Goal: Task Accomplishment & Management: Use online tool/utility

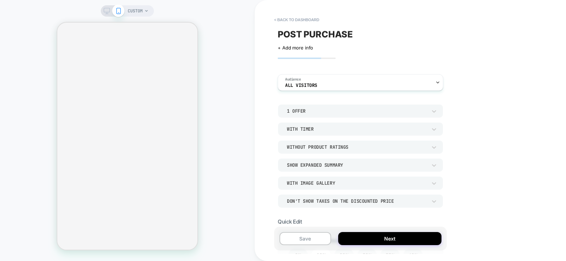
select select
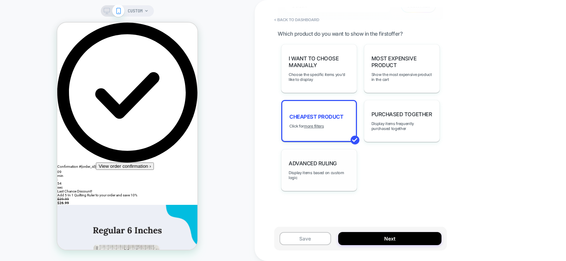
scroll to position [496, 0]
click at [306, 63] on span "I want to choose manually" at bounding box center [319, 60] width 61 height 13
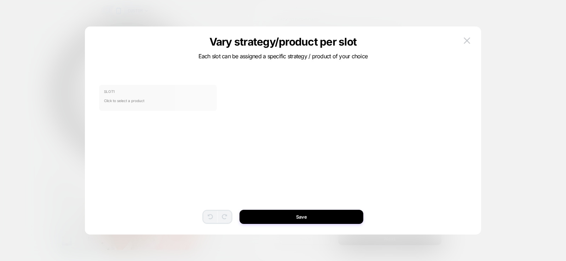
click at [157, 96] on span "Click to select a product" at bounding box center [158, 101] width 108 height 14
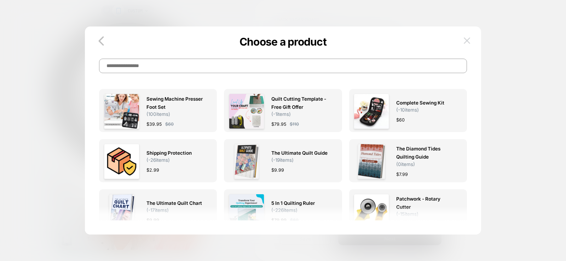
click at [465, 41] on img at bounding box center [467, 40] width 6 height 6
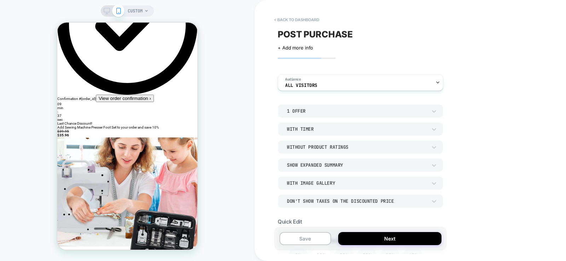
scroll to position [0, 0]
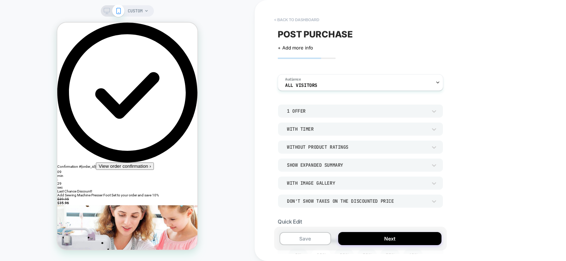
click at [306, 23] on button "< back to dashboard" at bounding box center [297, 19] width 52 height 11
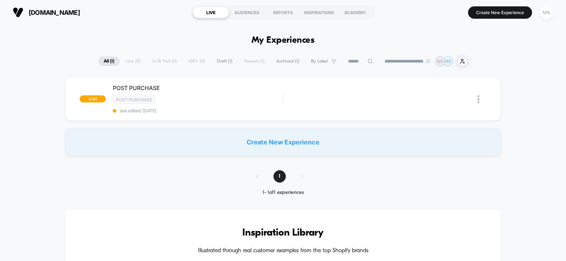
click at [545, 12] on div "MA" at bounding box center [546, 13] width 14 height 14
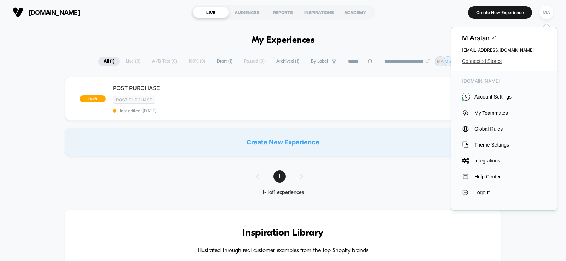
click at [487, 64] on span "Connected Stores" at bounding box center [504, 61] width 84 height 6
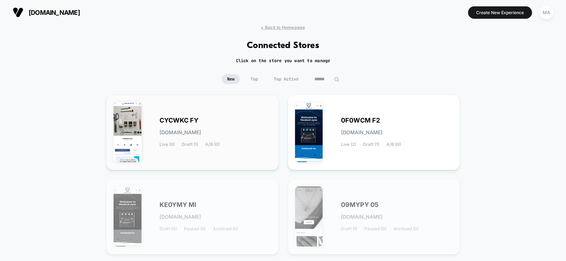
click at [184, 108] on div "CYCWKC FY [DOMAIN_NAME] Live (0) Draft (1) A/B (0)" at bounding box center [193, 132] width 158 height 61
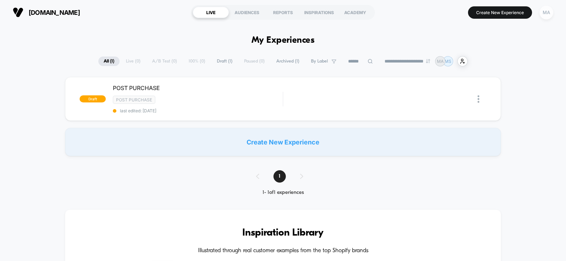
click at [548, 12] on div "MA" at bounding box center [546, 13] width 14 height 14
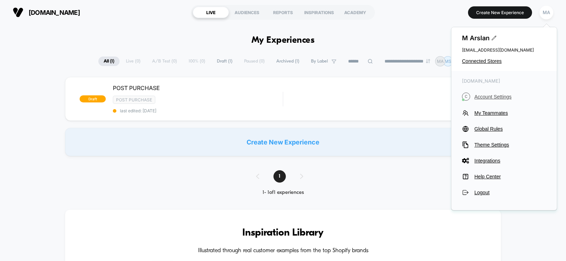
click at [482, 94] on span "Account Settings" at bounding box center [510, 97] width 72 height 6
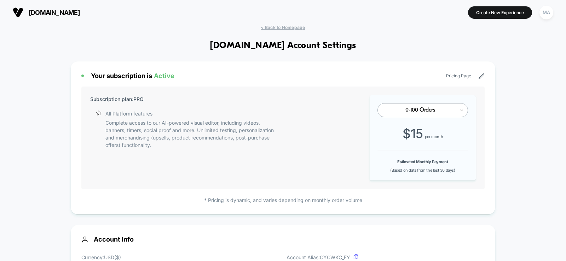
scroll to position [212, 0]
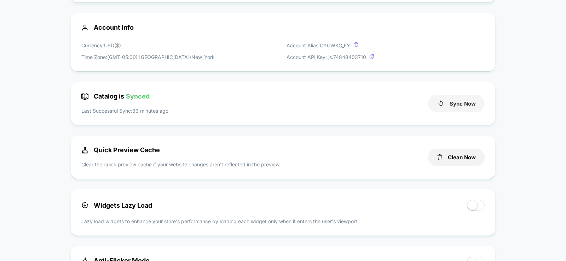
click at [449, 101] on button "Sync Now" at bounding box center [456, 104] width 57 height 18
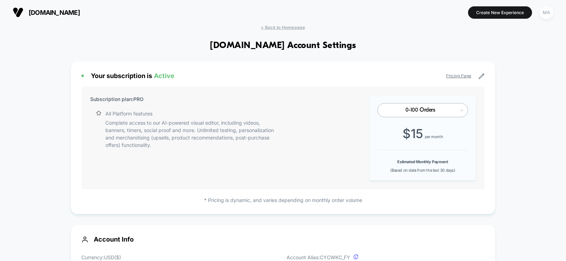
click at [546, 17] on div "MA" at bounding box center [546, 13] width 14 height 14
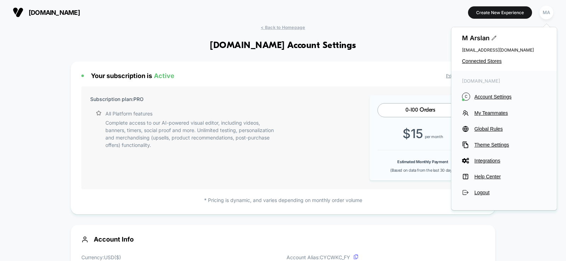
click at [475, 57] on div "M Arslan [EMAIL_ADDRESS][DOMAIN_NAME] Connected Stores" at bounding box center [503, 49] width 105 height 44
click at [473, 61] on span "Connected Stores" at bounding box center [504, 61] width 84 height 6
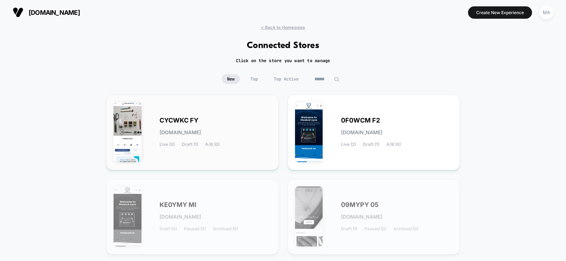
click at [181, 118] on span "CYCWKC FY" at bounding box center [178, 120] width 39 height 5
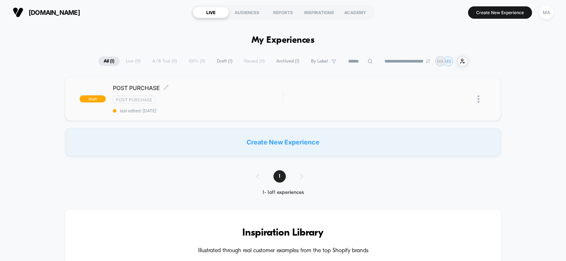
click at [197, 98] on div "Post Purchase" at bounding box center [198, 100] width 170 height 8
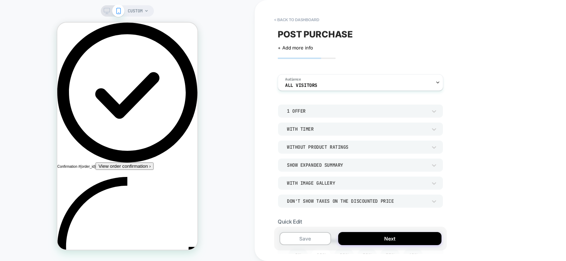
select select
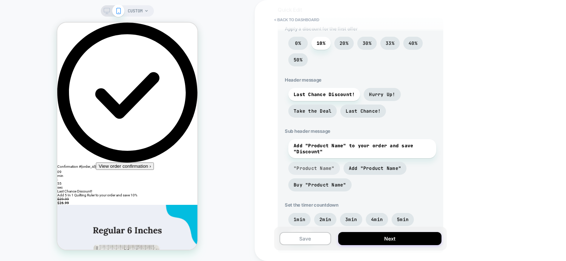
scroll to position [424, 0]
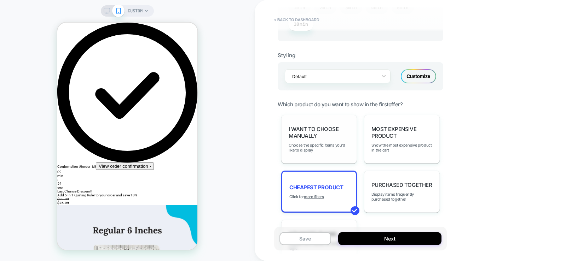
click at [313, 135] on span "I want to choose manually" at bounding box center [319, 132] width 61 height 13
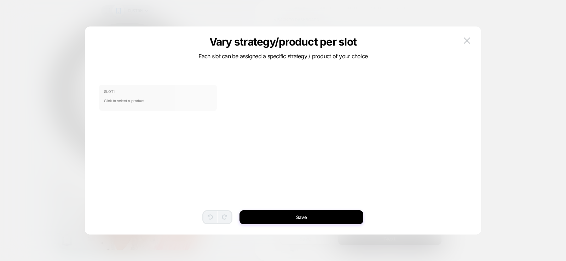
click at [144, 93] on span "SLOT 1" at bounding box center [158, 91] width 108 height 4
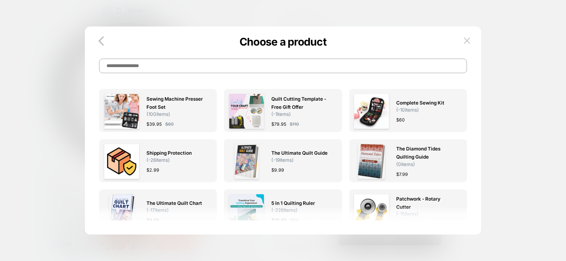
click at [238, 58] on div "Choose a product" at bounding box center [283, 58] width 396 height 29
click at [234, 64] on input at bounding box center [282, 66] width 367 height 14
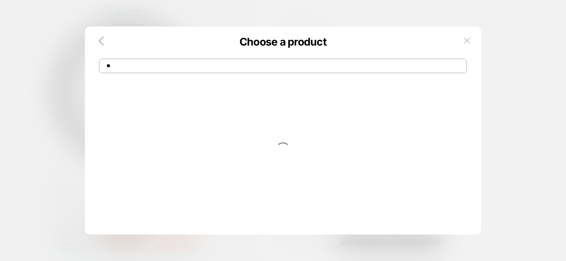
type input "**"
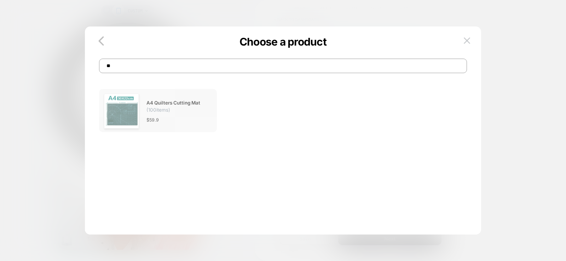
click at [159, 111] on span "( 100 items)" at bounding box center [158, 110] width 24 height 6
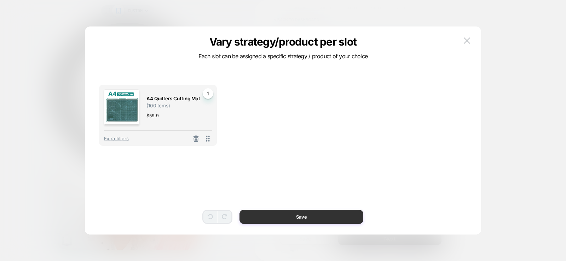
click at [297, 216] on button "Save" at bounding box center [301, 217] width 124 height 14
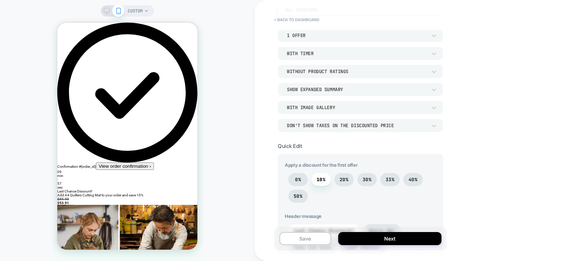
scroll to position [71, 0]
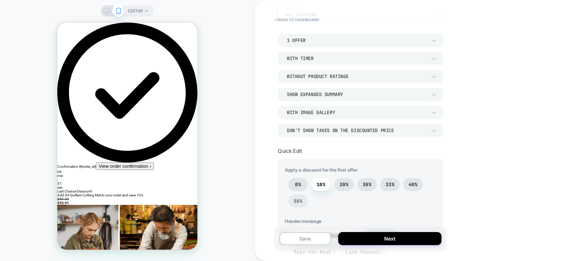
click at [298, 203] on span "50%" at bounding box center [297, 201] width 9 height 6
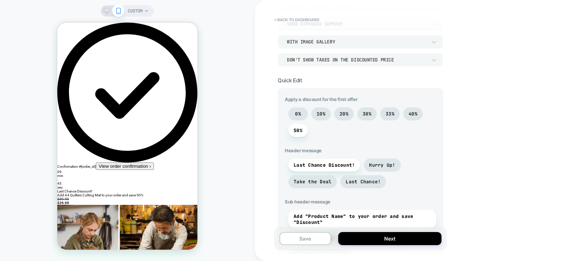
scroll to position [177, 0]
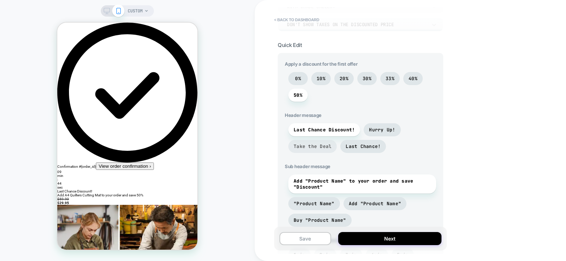
click at [307, 147] on span "Take the Deal" at bounding box center [312, 147] width 38 height 6
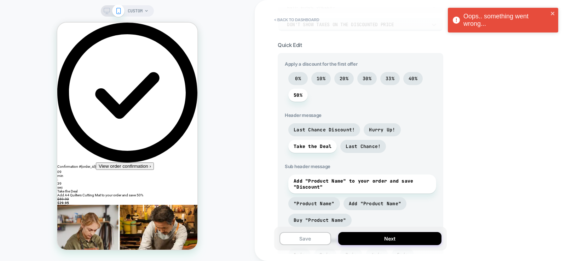
click at [550, 12] on div "Oops.. something went wrong..." at bounding box center [500, 20] width 100 height 19
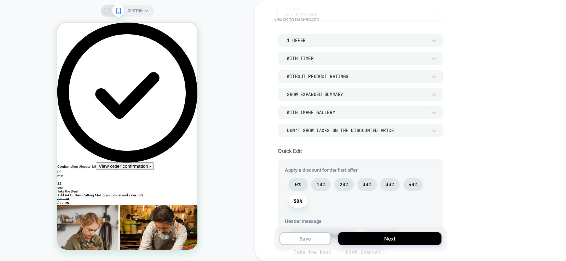
scroll to position [318, 0]
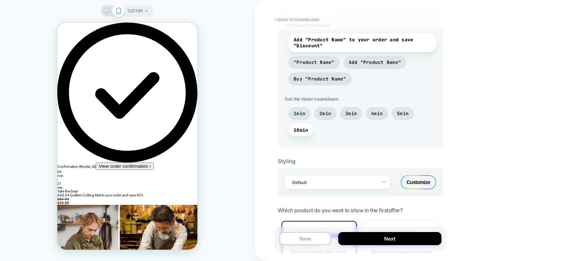
click at [425, 185] on div "Customize" at bounding box center [418, 182] width 35 height 14
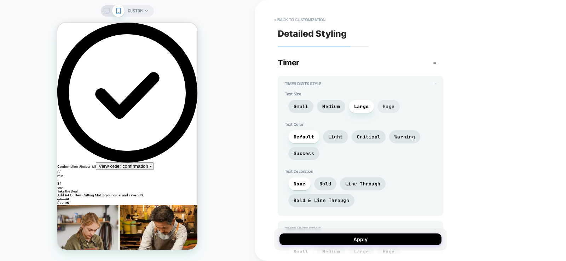
click at [390, 107] on span "Huge" at bounding box center [389, 107] width 12 height 6
click at [407, 138] on span "Warning" at bounding box center [404, 137] width 21 height 6
click at [359, 137] on span "Critical" at bounding box center [368, 137] width 23 height 6
click at [320, 181] on span "Bold" at bounding box center [325, 184] width 12 height 6
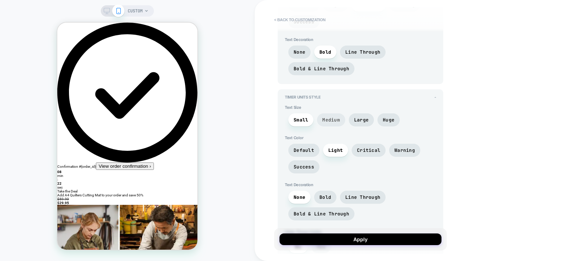
scroll to position [141, 0]
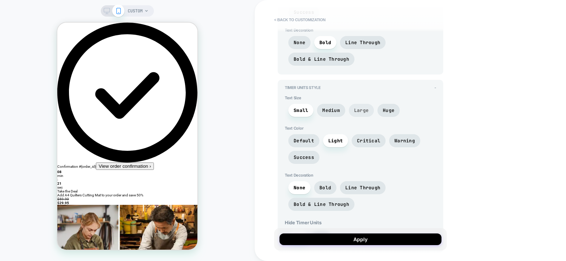
click at [368, 109] on span "Large" at bounding box center [361, 110] width 25 height 13
click at [295, 103] on div "Text Size Small Medium Large Huge" at bounding box center [360, 107] width 151 height 25
click at [297, 107] on span "Small" at bounding box center [300, 110] width 25 height 13
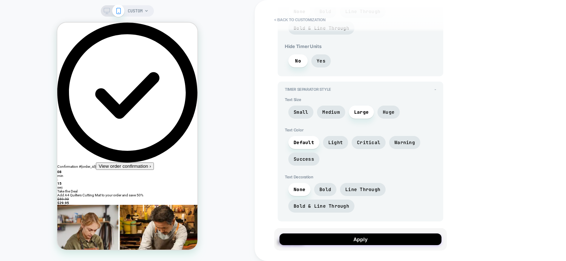
scroll to position [318, 0]
click at [385, 111] on span "Huge" at bounding box center [389, 112] width 12 height 6
click at [358, 114] on span "Large" at bounding box center [361, 112] width 14 height 6
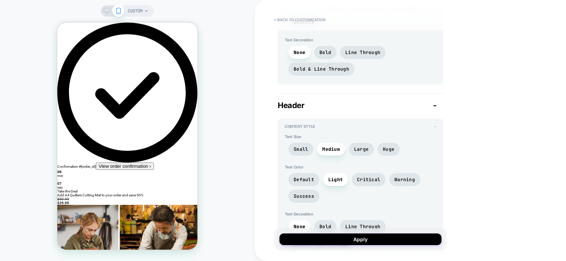
scroll to position [460, 0]
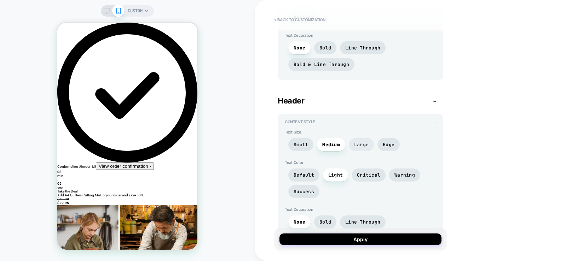
click at [358, 145] on span "Large" at bounding box center [361, 145] width 14 height 6
click at [386, 145] on span "Huge" at bounding box center [389, 145] width 12 height 6
click at [301, 192] on span "Success" at bounding box center [303, 192] width 21 height 6
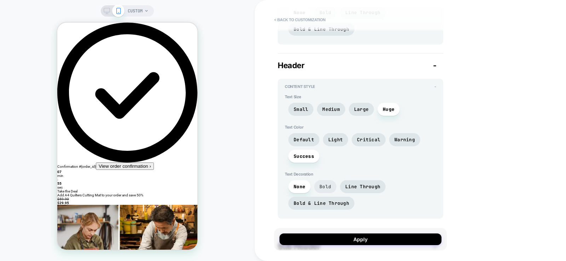
click at [328, 187] on span "Bold" at bounding box center [325, 187] width 12 height 6
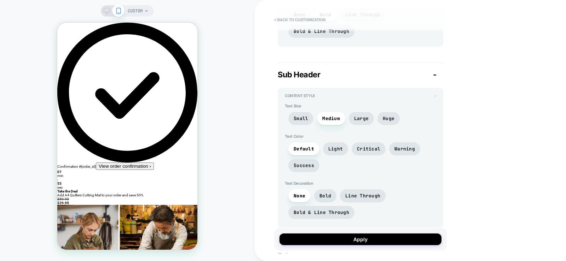
scroll to position [672, 0]
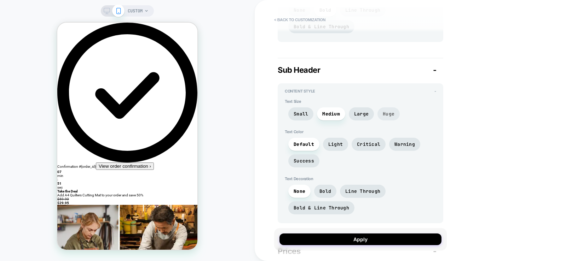
click at [387, 114] on span "Huge" at bounding box center [389, 114] width 12 height 6
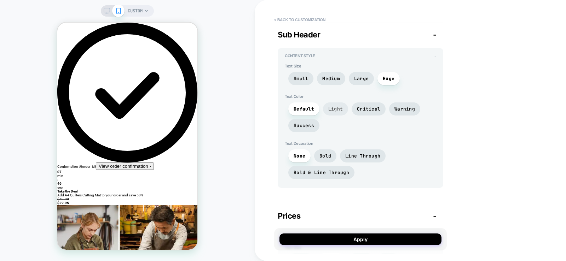
click at [337, 107] on span "Light" at bounding box center [335, 109] width 14 height 6
click at [366, 107] on span "Critical" at bounding box center [368, 109] width 23 height 6
click at [413, 110] on span "Warning" at bounding box center [404, 109] width 21 height 6
click at [307, 124] on span "Success" at bounding box center [303, 126] width 21 height 6
click at [306, 107] on span "Default" at bounding box center [303, 109] width 21 height 6
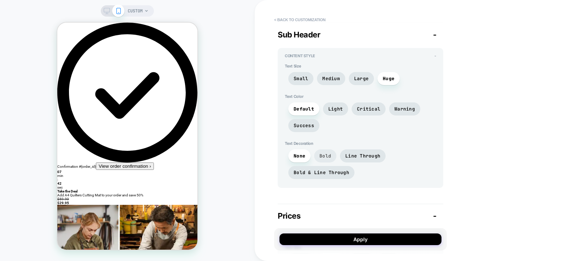
click at [325, 155] on span "Bold" at bounding box center [325, 156] width 12 height 6
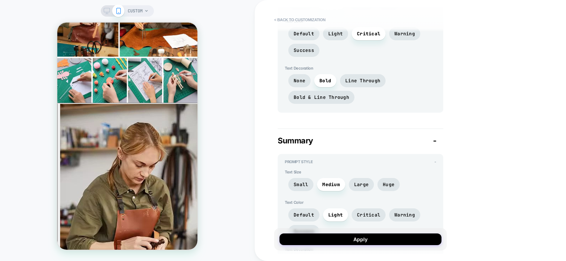
scroll to position [1132, 0]
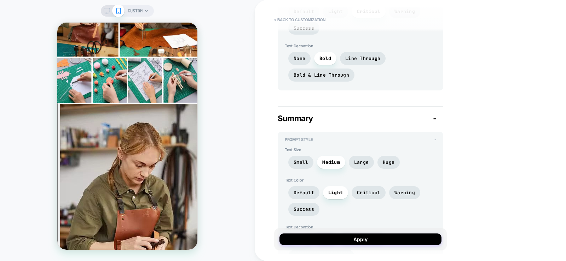
click at [362, 163] on span "Large" at bounding box center [361, 162] width 14 height 6
click at [330, 163] on span "Medium" at bounding box center [331, 162] width 18 height 6
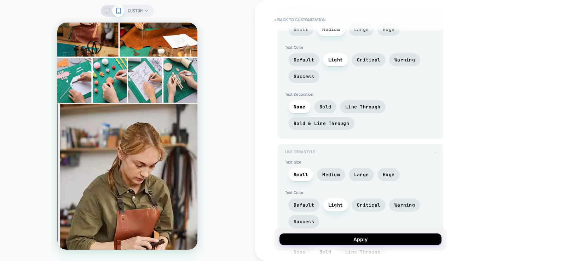
scroll to position [1308, 0]
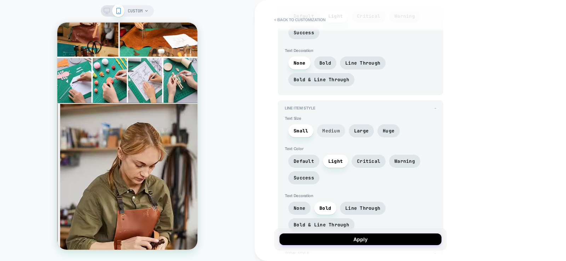
click at [331, 133] on span "Medium" at bounding box center [331, 131] width 18 height 6
click at [361, 163] on span "Critical" at bounding box center [368, 161] width 23 height 6
click at [342, 162] on span "Light" at bounding box center [335, 161] width 14 height 6
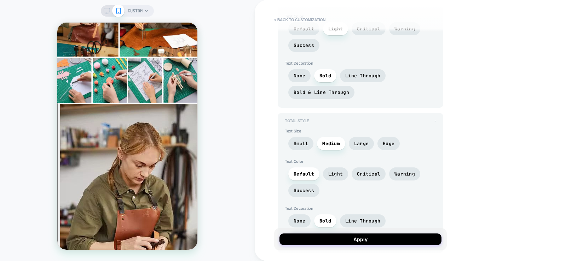
scroll to position [1450, 0]
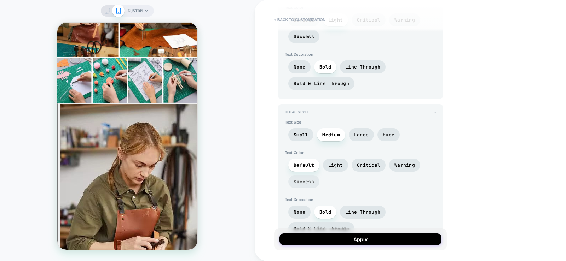
click at [310, 181] on span "Success" at bounding box center [303, 182] width 21 height 6
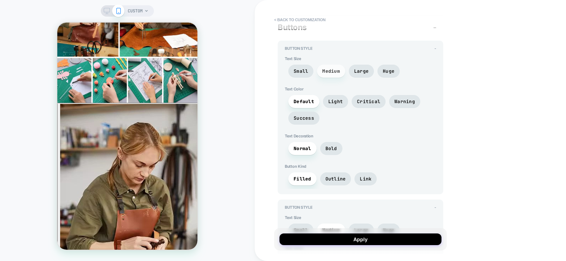
scroll to position [1697, 0]
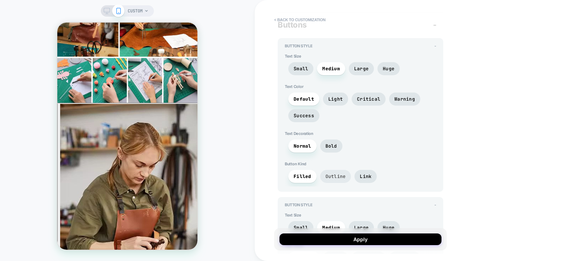
click at [337, 175] on span "Outline" at bounding box center [335, 177] width 21 height 6
click at [304, 176] on span "Filled" at bounding box center [302, 177] width 18 height 6
click at [357, 68] on span "Large" at bounding box center [361, 69] width 14 height 6
click at [384, 70] on span "Huge" at bounding box center [389, 69] width 12 height 6
click at [364, 67] on span "Large" at bounding box center [361, 69] width 14 height 6
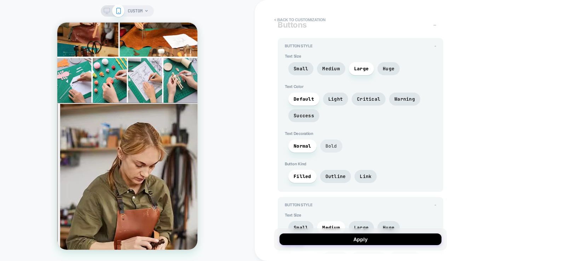
click at [331, 146] on span "Bold" at bounding box center [331, 146] width 12 height 6
click at [306, 148] on span "Normal" at bounding box center [302, 146] width 18 height 6
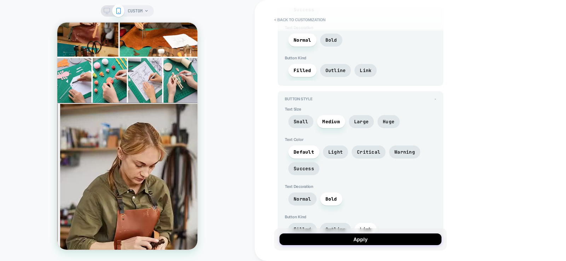
scroll to position [1830, 0]
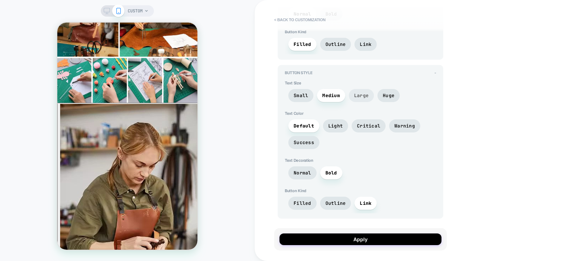
click at [355, 97] on span "Large" at bounding box center [361, 96] width 14 height 6
click at [337, 100] on span "Medium" at bounding box center [331, 95] width 28 height 13
click at [294, 97] on span "Small" at bounding box center [300, 96] width 14 height 6
click at [335, 98] on span "Medium" at bounding box center [331, 96] width 18 height 6
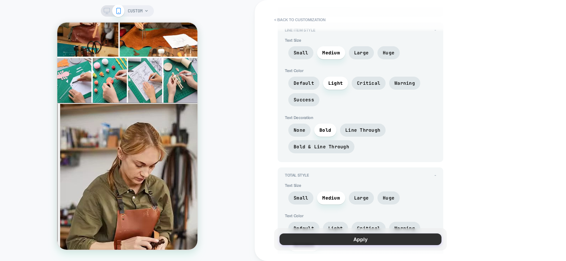
scroll to position [1370, 0]
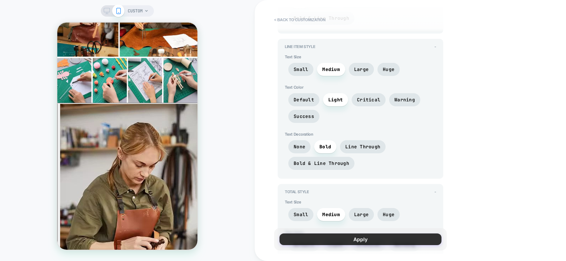
click at [355, 240] on button "Apply" at bounding box center [360, 240] width 162 height 12
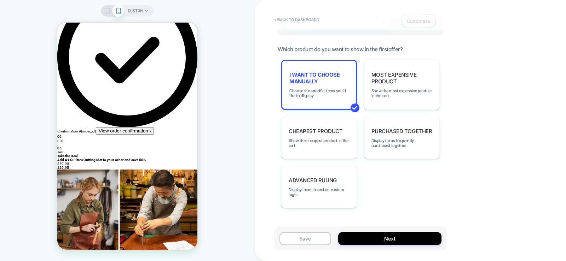
scroll to position [497, 0]
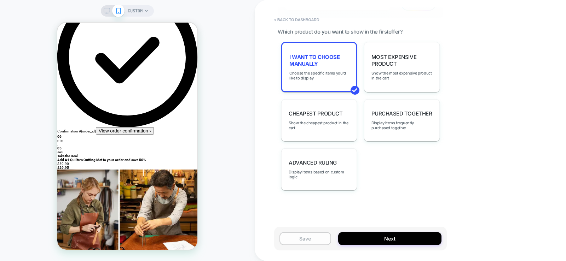
click at [320, 241] on button "Save" at bounding box center [305, 238] width 52 height 13
click at [375, 240] on button "Next" at bounding box center [389, 238] width 103 height 13
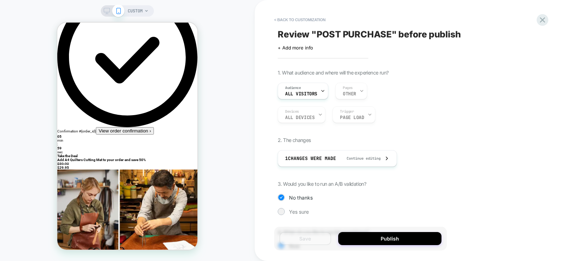
click at [375, 240] on button "Publish" at bounding box center [389, 238] width 103 height 13
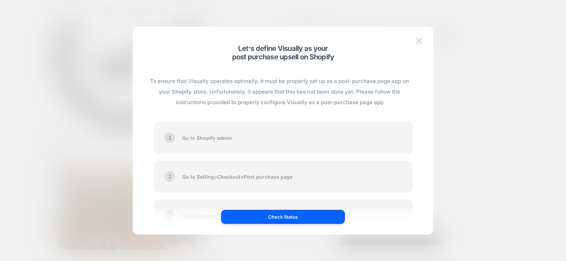
scroll to position [32, 0]
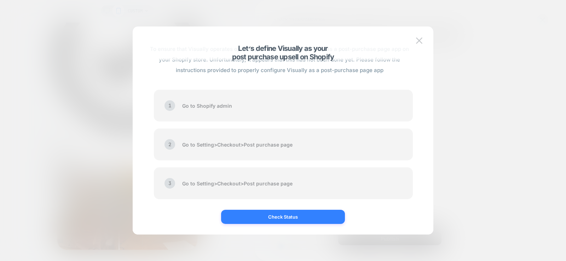
click at [299, 219] on button "Check Status" at bounding box center [283, 217] width 124 height 14
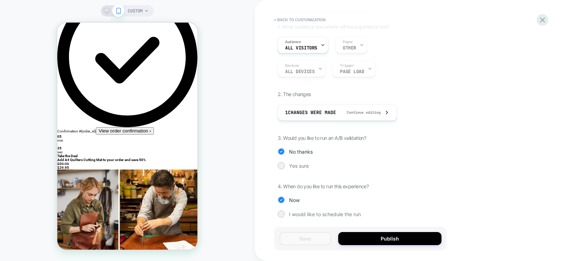
scroll to position [48, 0]
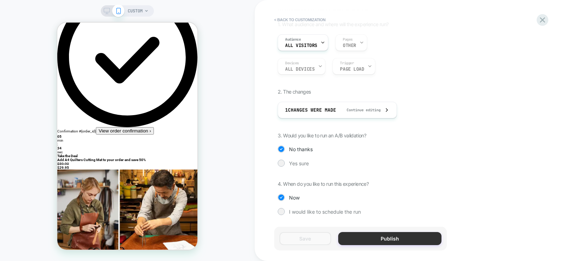
click at [379, 238] on button "Publish" at bounding box center [389, 238] width 103 height 13
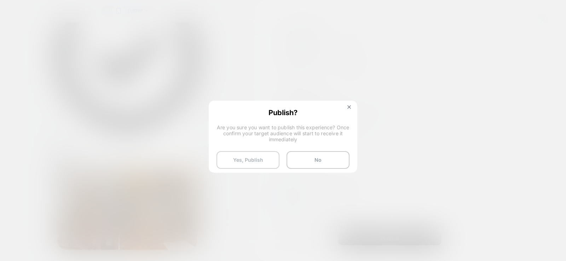
click at [259, 159] on button "Yes, Publish" at bounding box center [247, 160] width 63 height 18
